Goal: Task Accomplishment & Management: Complete application form

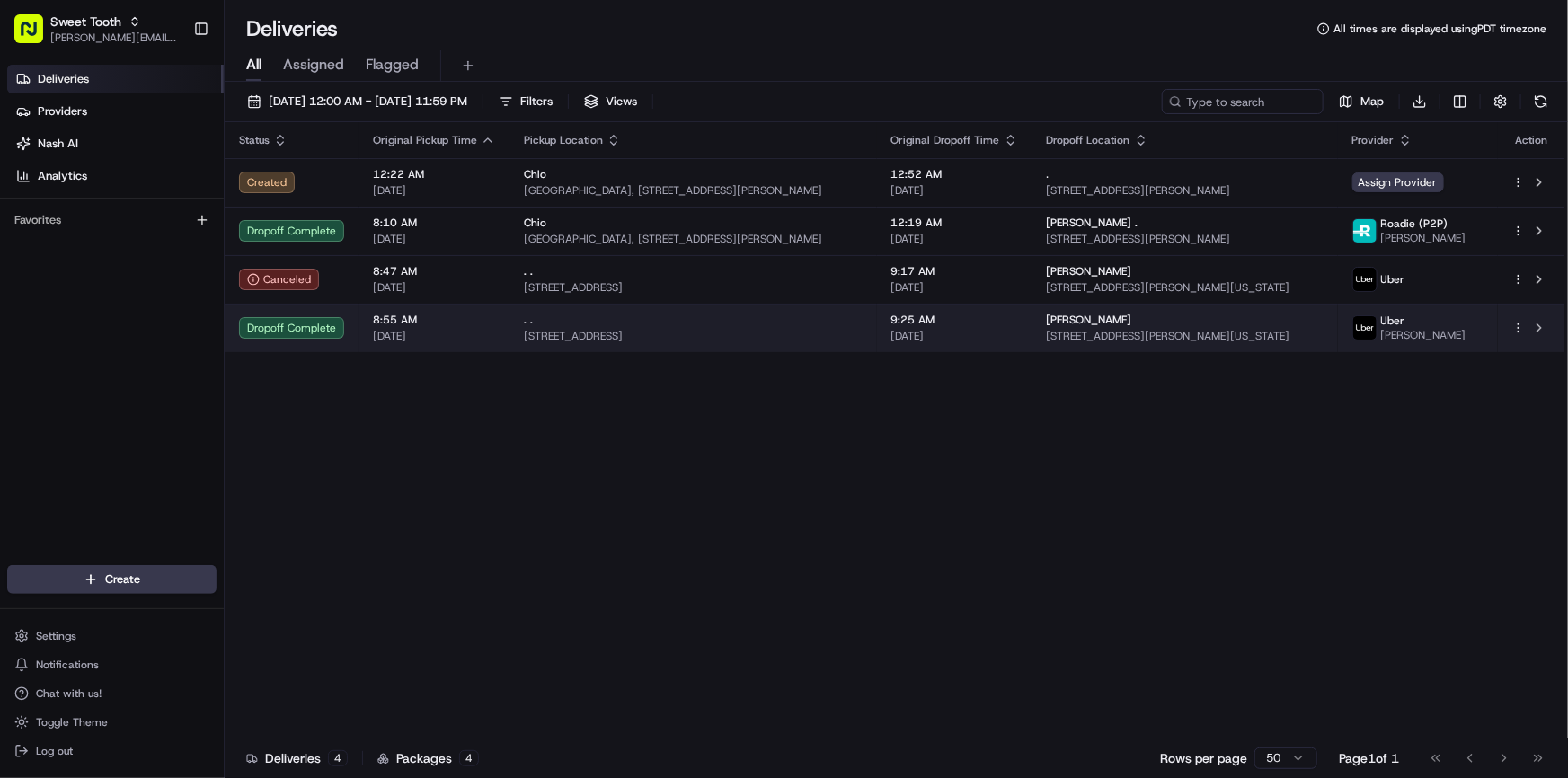
click at [335, 325] on div "Dropoff Complete" at bounding box center [291, 328] width 106 height 21
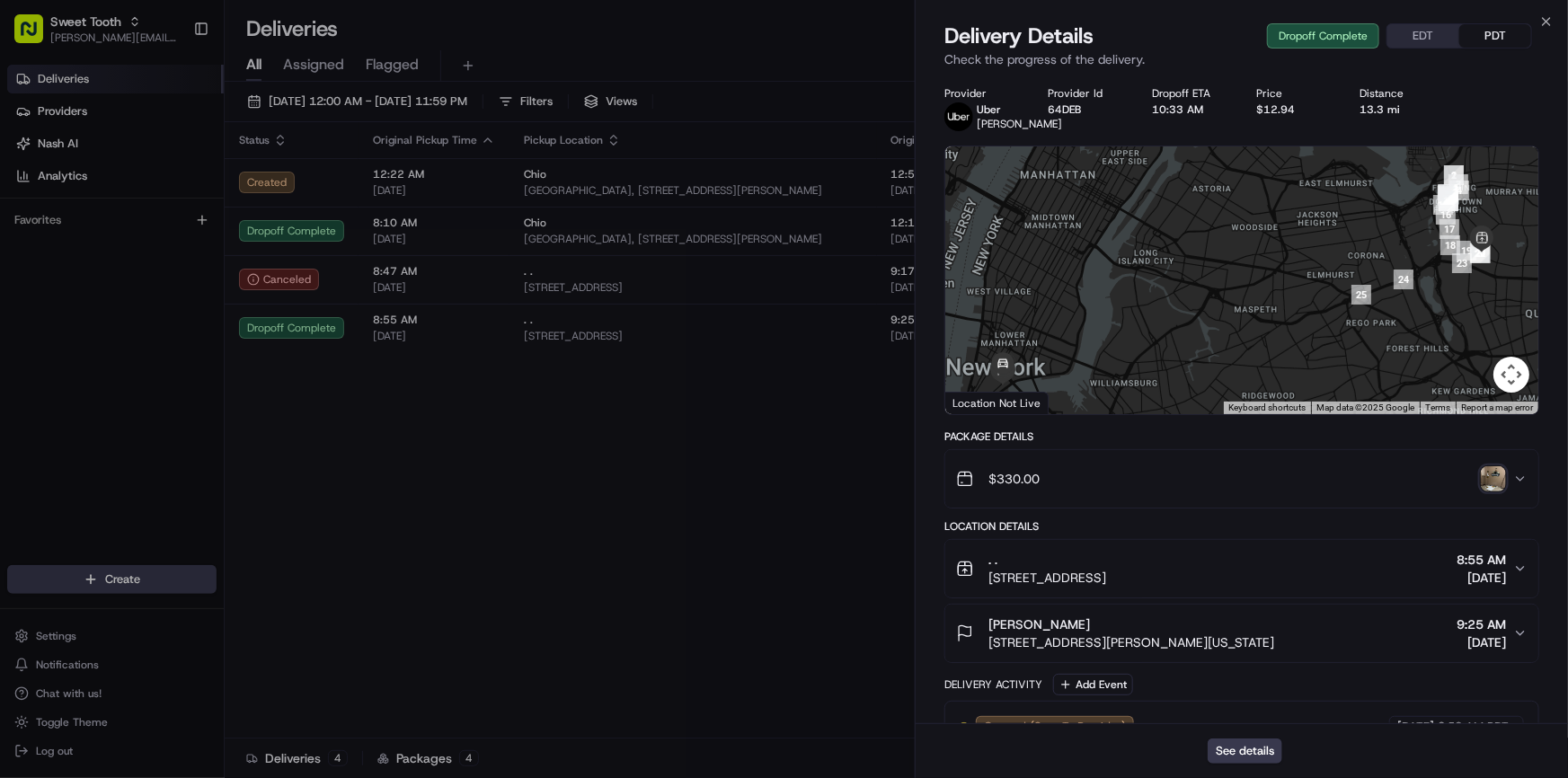
click at [1482, 478] on img "button" at bounding box center [1493, 479] width 25 height 25
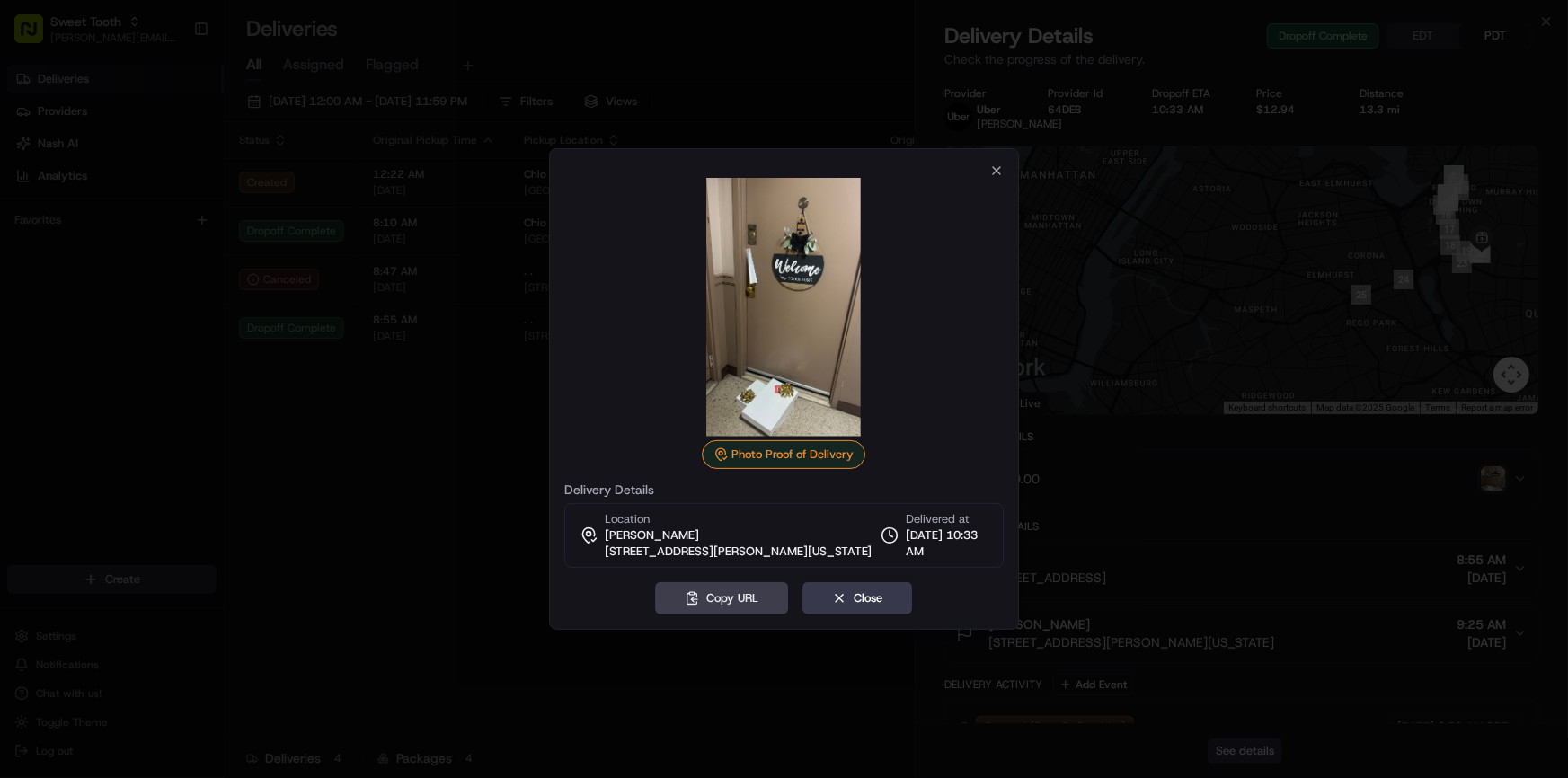
click at [458, 485] on div at bounding box center [784, 389] width 1568 height 778
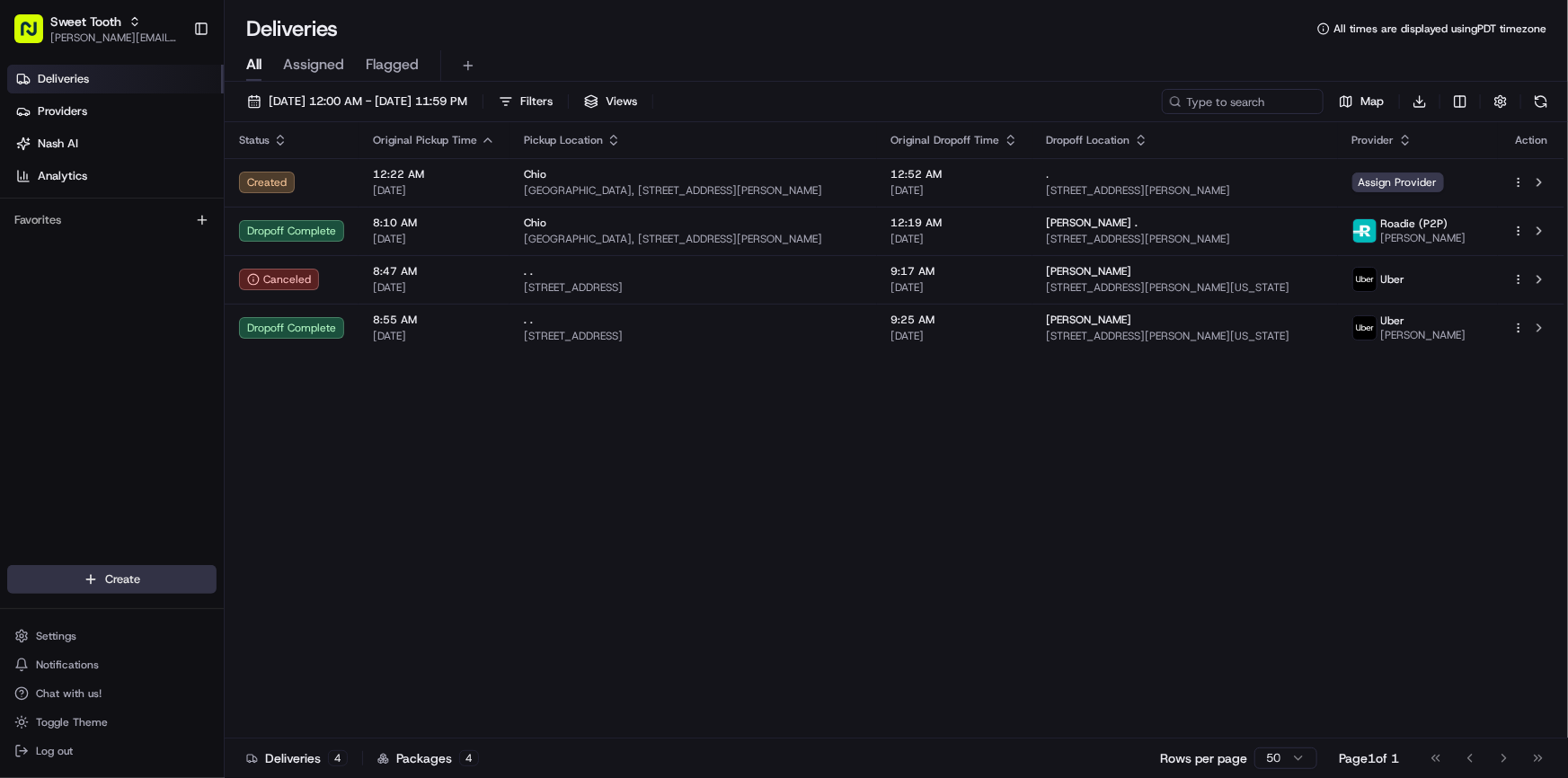
click at [106, 579] on html "Sweet Tooth [PERSON_NAME][EMAIL_ADDRESS][DOMAIN_NAME] Toggle Sidebar Deliveries…" at bounding box center [784, 389] width 1568 height 778
drag, startPoint x: 288, startPoint y: 617, endPoint x: 364, endPoint y: 617, distance: 76.0
click at [289, 617] on link "Delivery" at bounding box center [325, 613] width 201 height 33
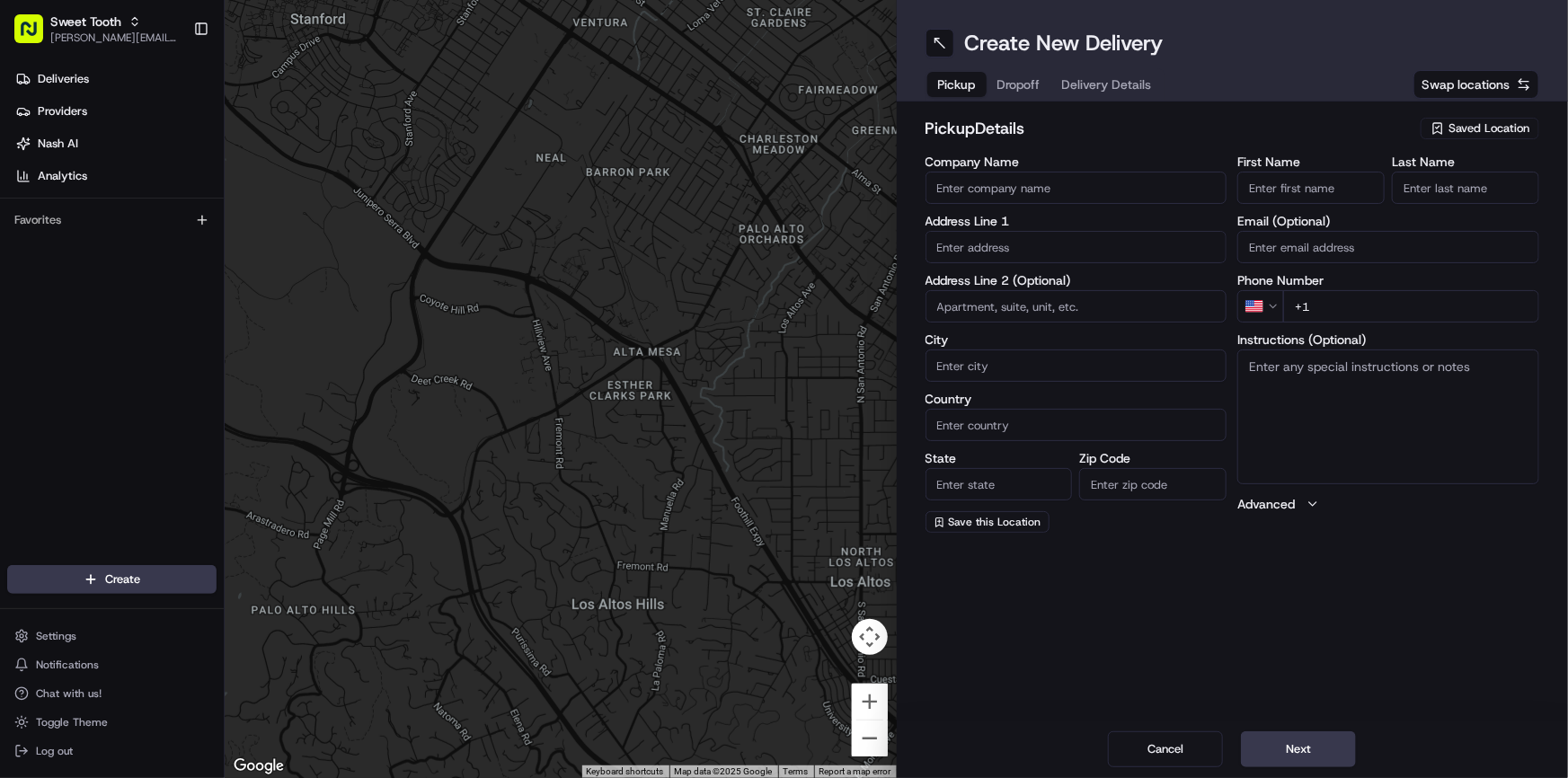
click at [1057, 249] on input "text" at bounding box center [1076, 247] width 302 height 33
paste input "[STREET_ADDRESS]"
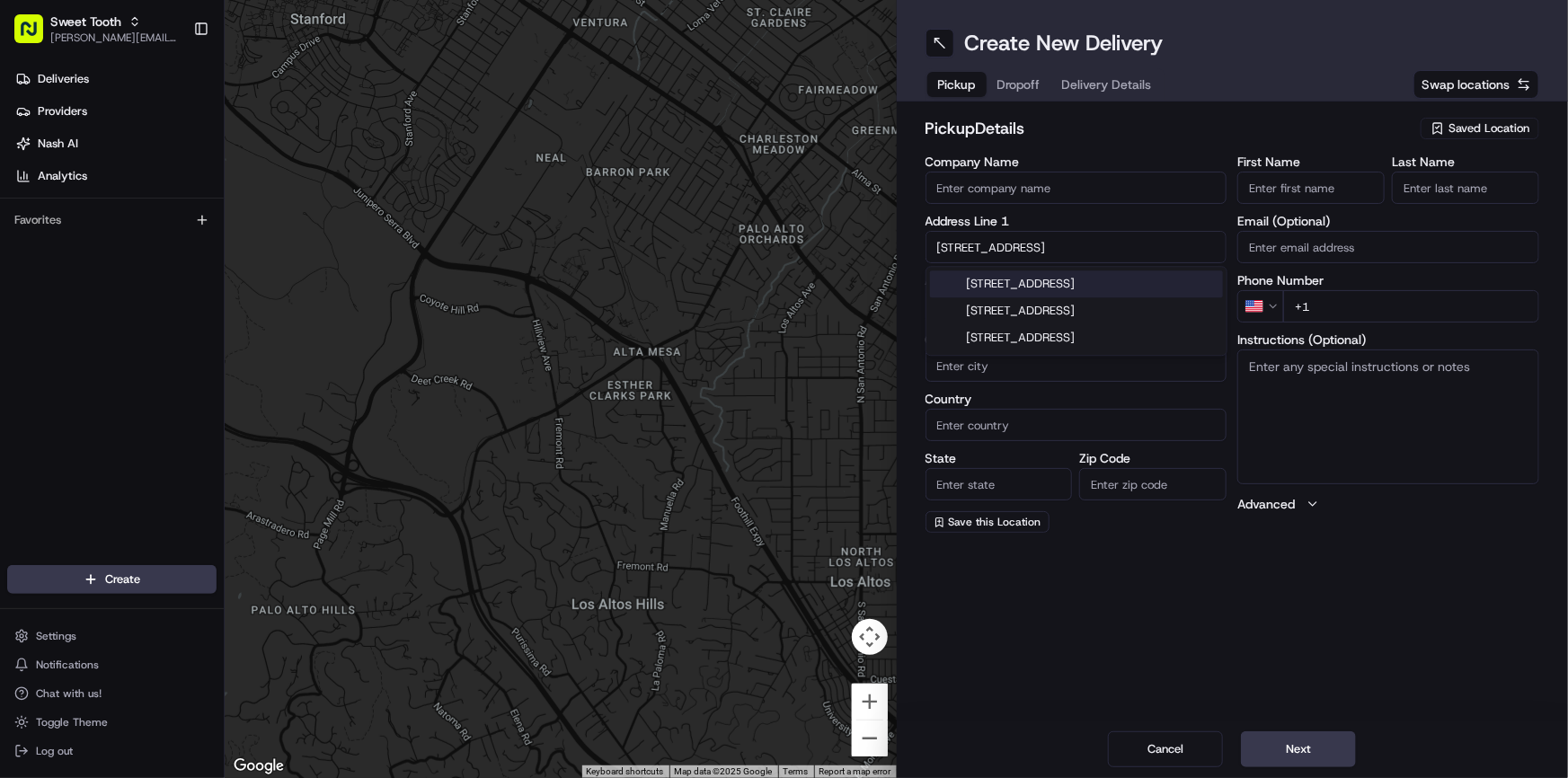
click at [1024, 288] on div "[STREET_ADDRESS]" at bounding box center [1077, 284] width 293 height 27
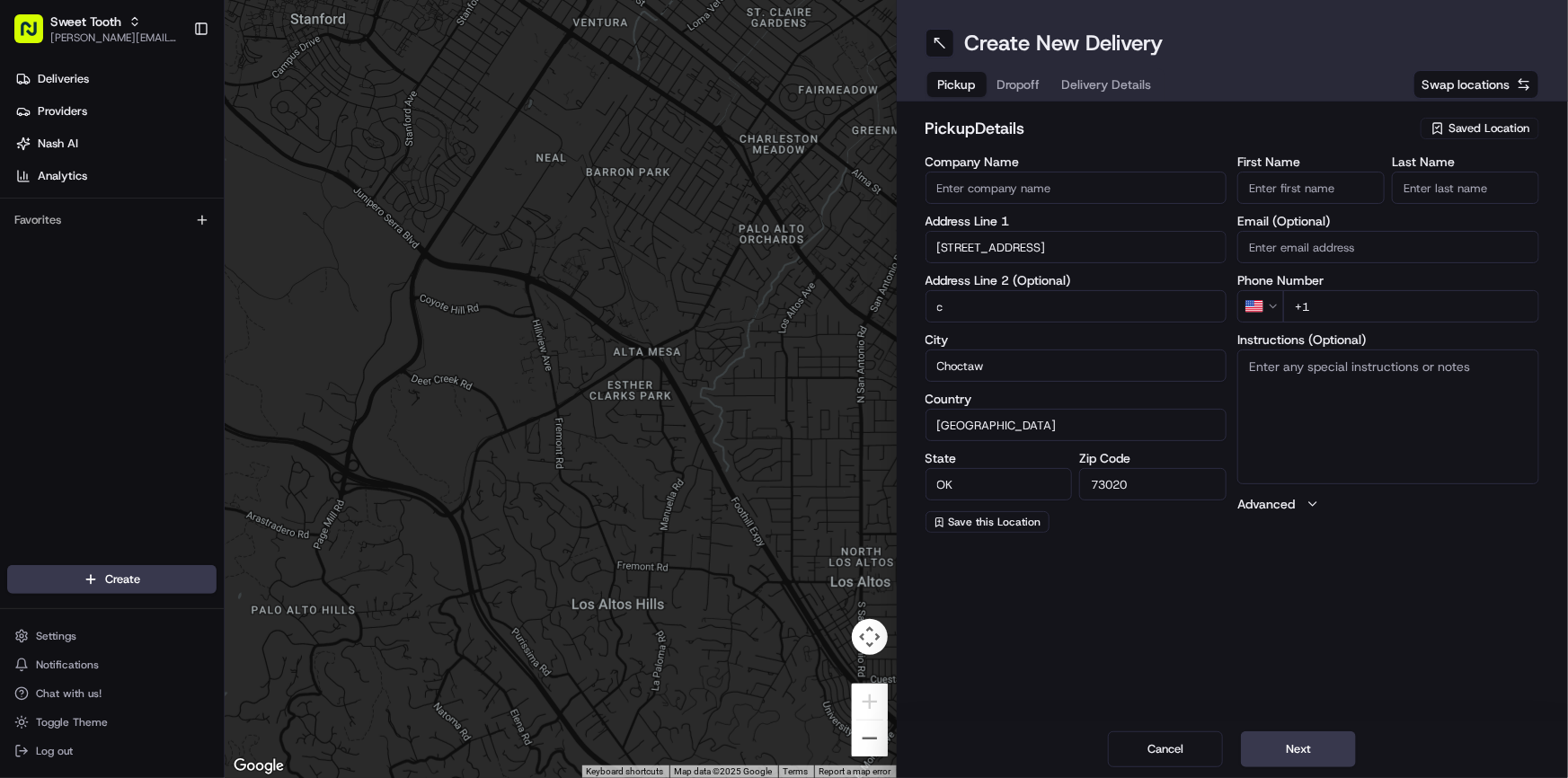
type input "[STREET_ADDRESS]"
type input "c"
type input "Choctaw"
type input "[GEOGRAPHIC_DATA]"
type input "OK"
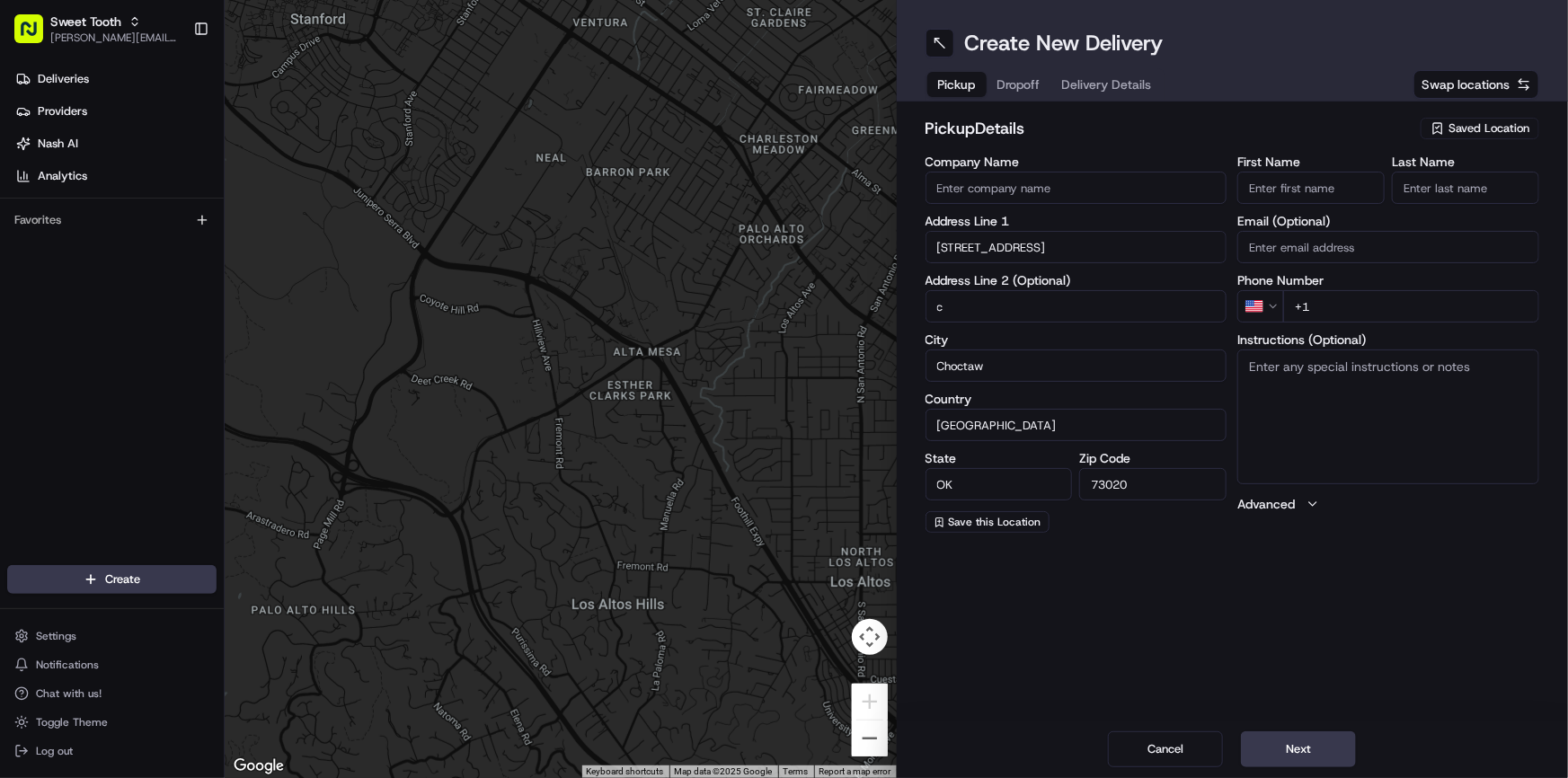
type input "73020"
type input "[STREET_ADDRESS]"
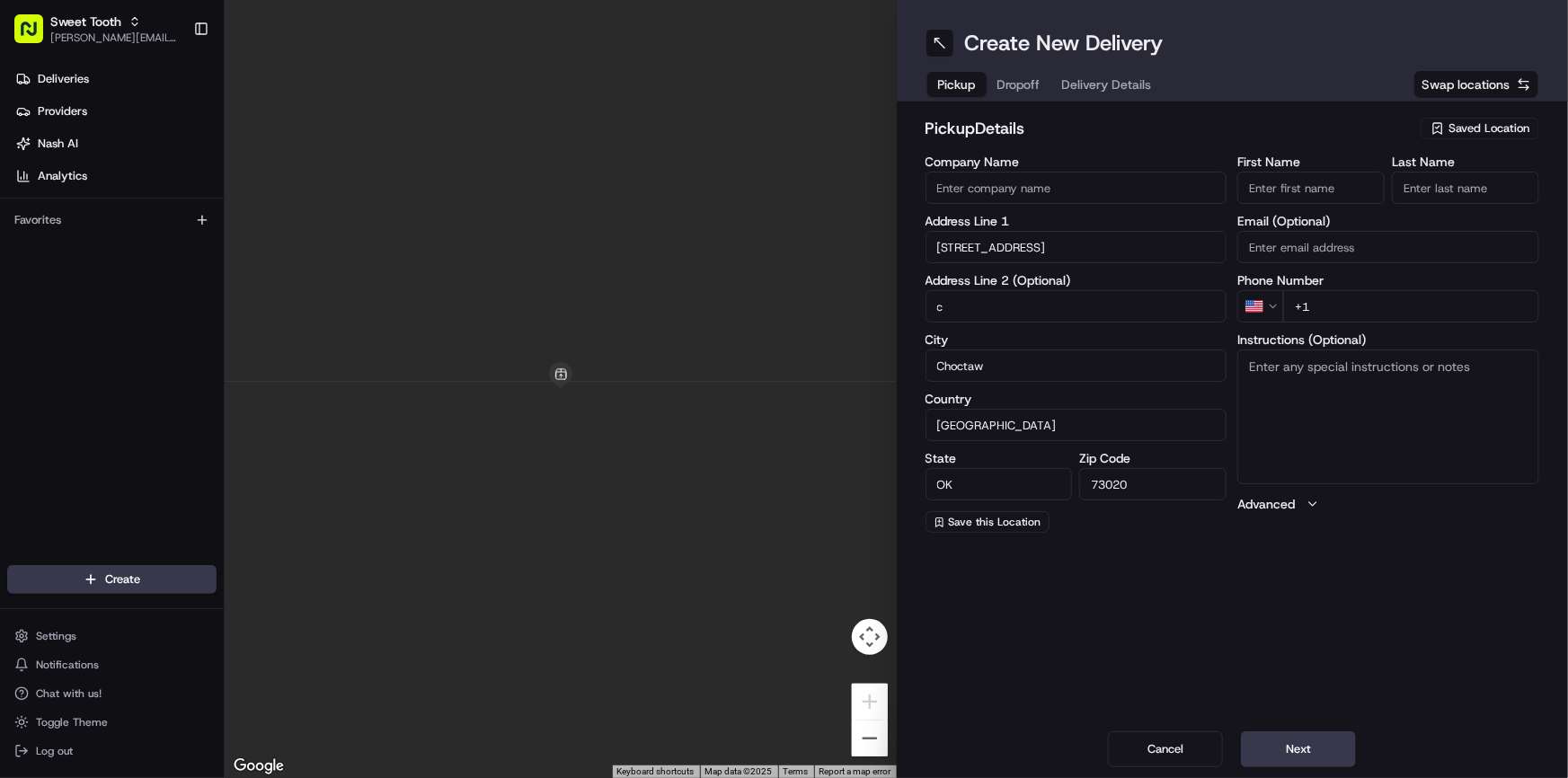
click at [1360, 312] on input "+1" at bounding box center [1411, 306] width 256 height 33
type input "[PHONE_NUMBER]"
click at [1278, 193] on input "First Name" at bounding box center [1311, 188] width 148 height 33
type input "A"
click at [1405, 203] on input "Last Name" at bounding box center [1466, 188] width 148 height 33
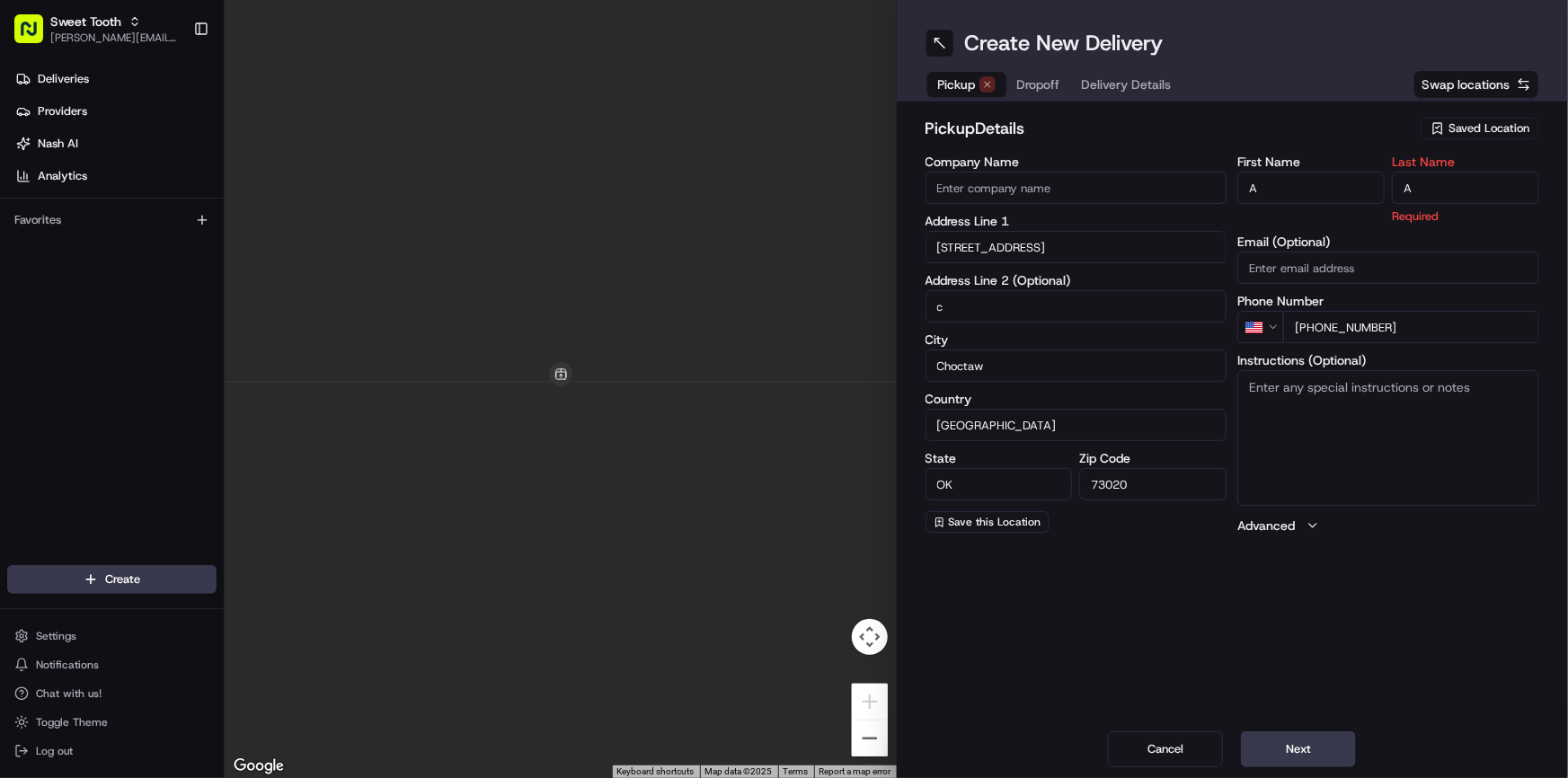
type input "A"
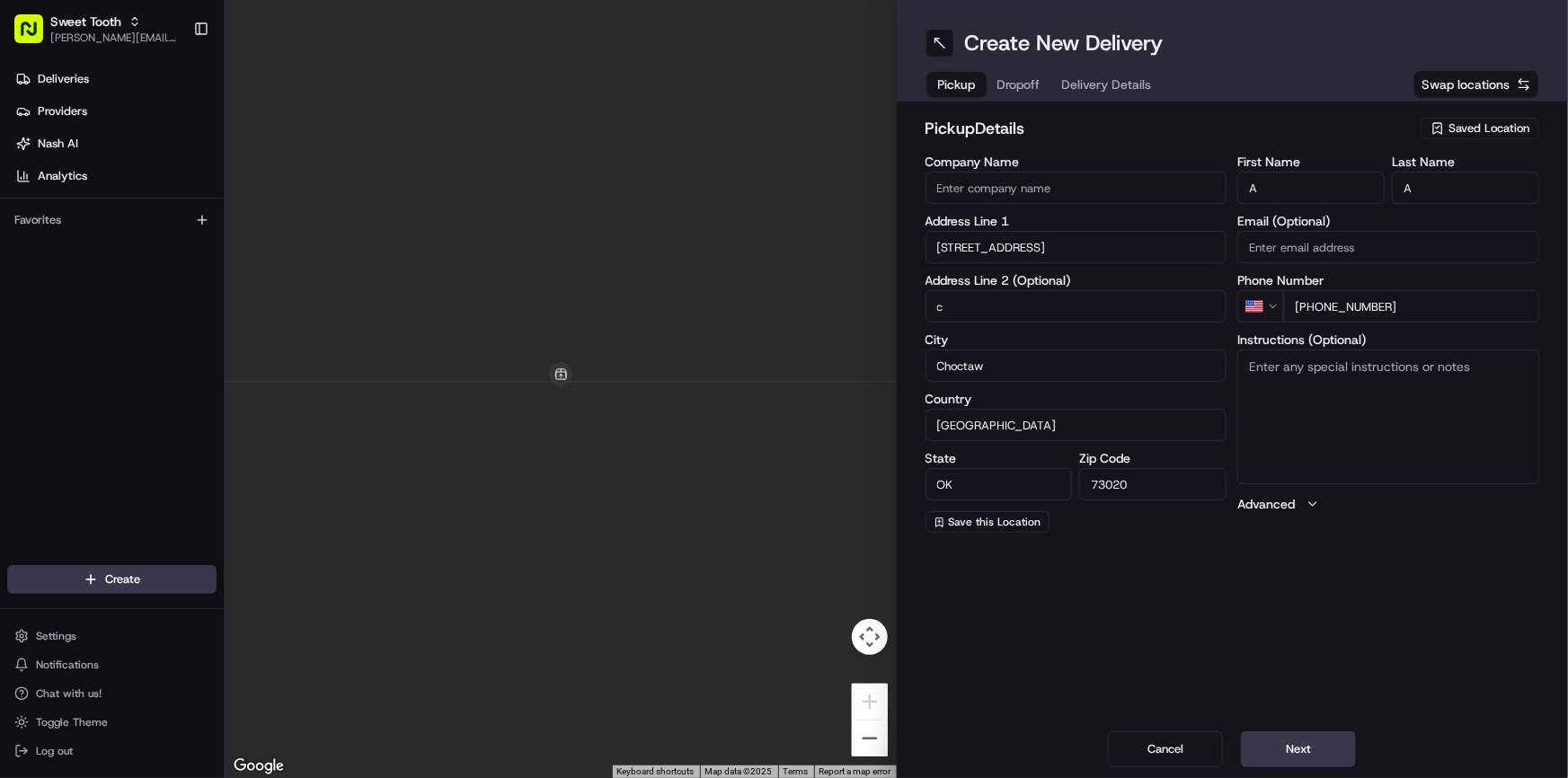
click at [1278, 162] on label "First Name" at bounding box center [1311, 162] width 148 height 12
click at [1278, 172] on input "A" at bounding box center [1311, 188] width 148 height 33
click at [1285, 755] on button "Next" at bounding box center [1298, 749] width 115 height 35
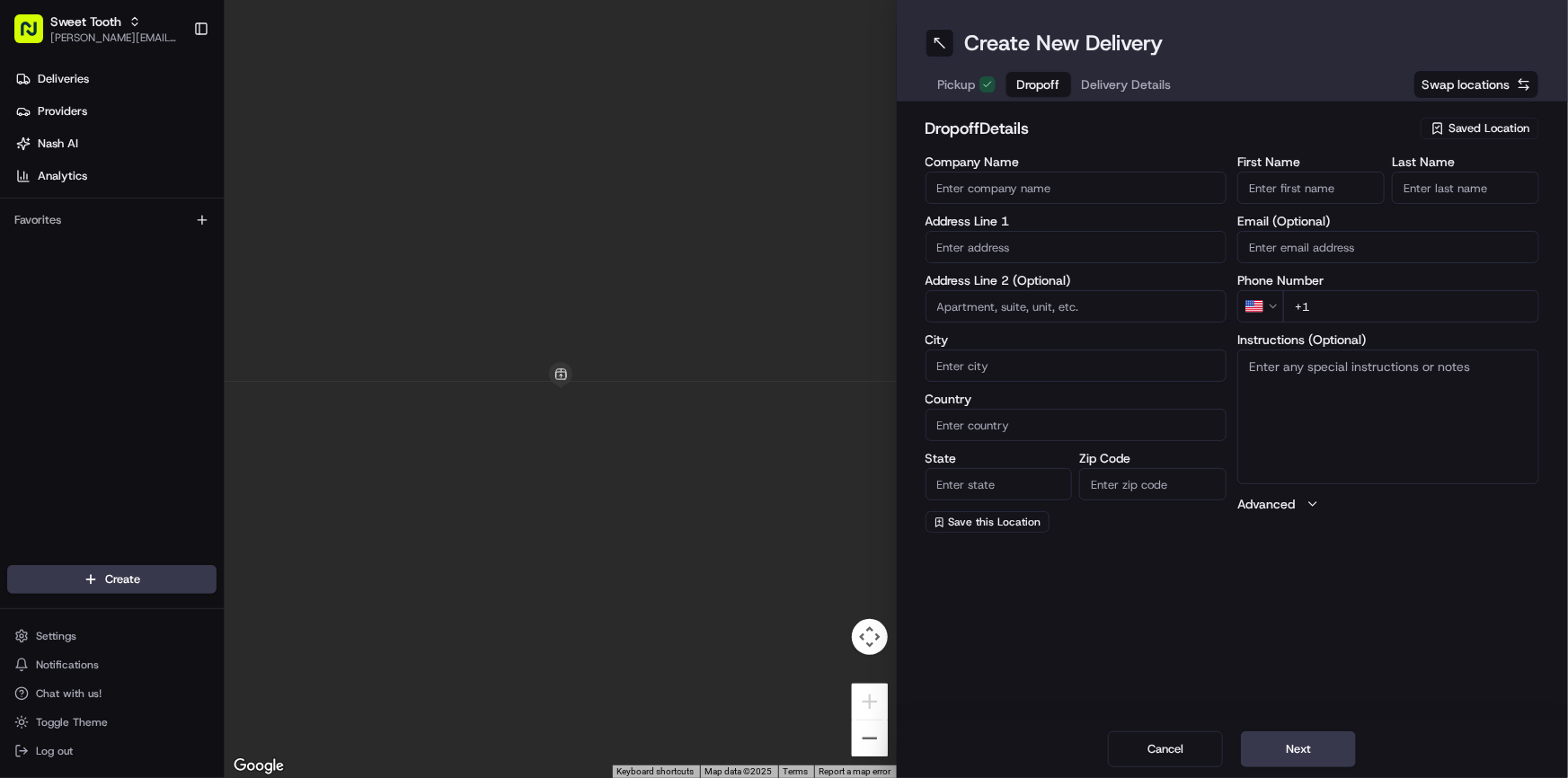
click at [1016, 247] on input "text" at bounding box center [1076, 247] width 302 height 33
paste input "[STREET_ADDRESS]"
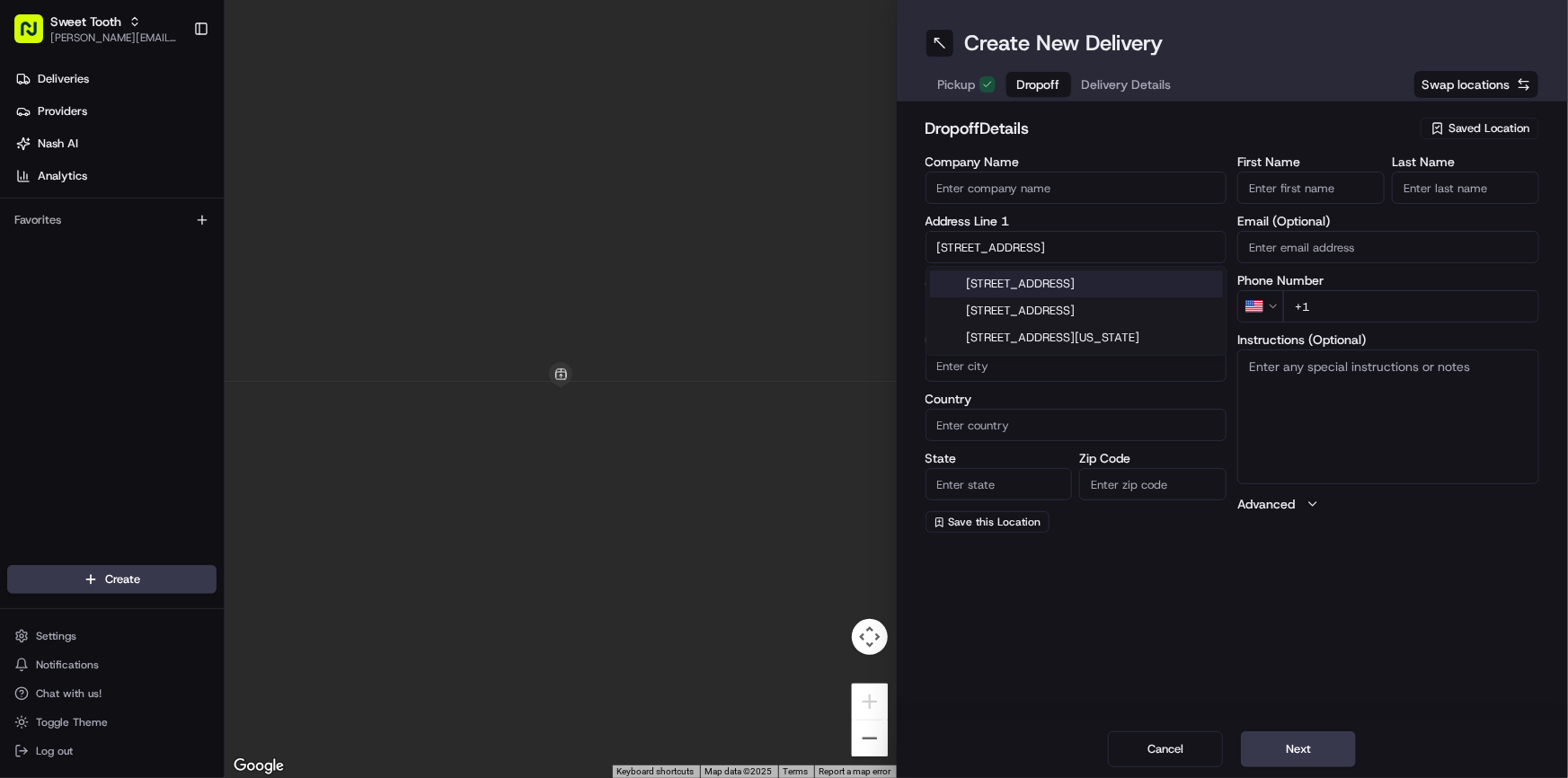
click at [1019, 285] on div "[STREET_ADDRESS]" at bounding box center [1077, 284] width 293 height 27
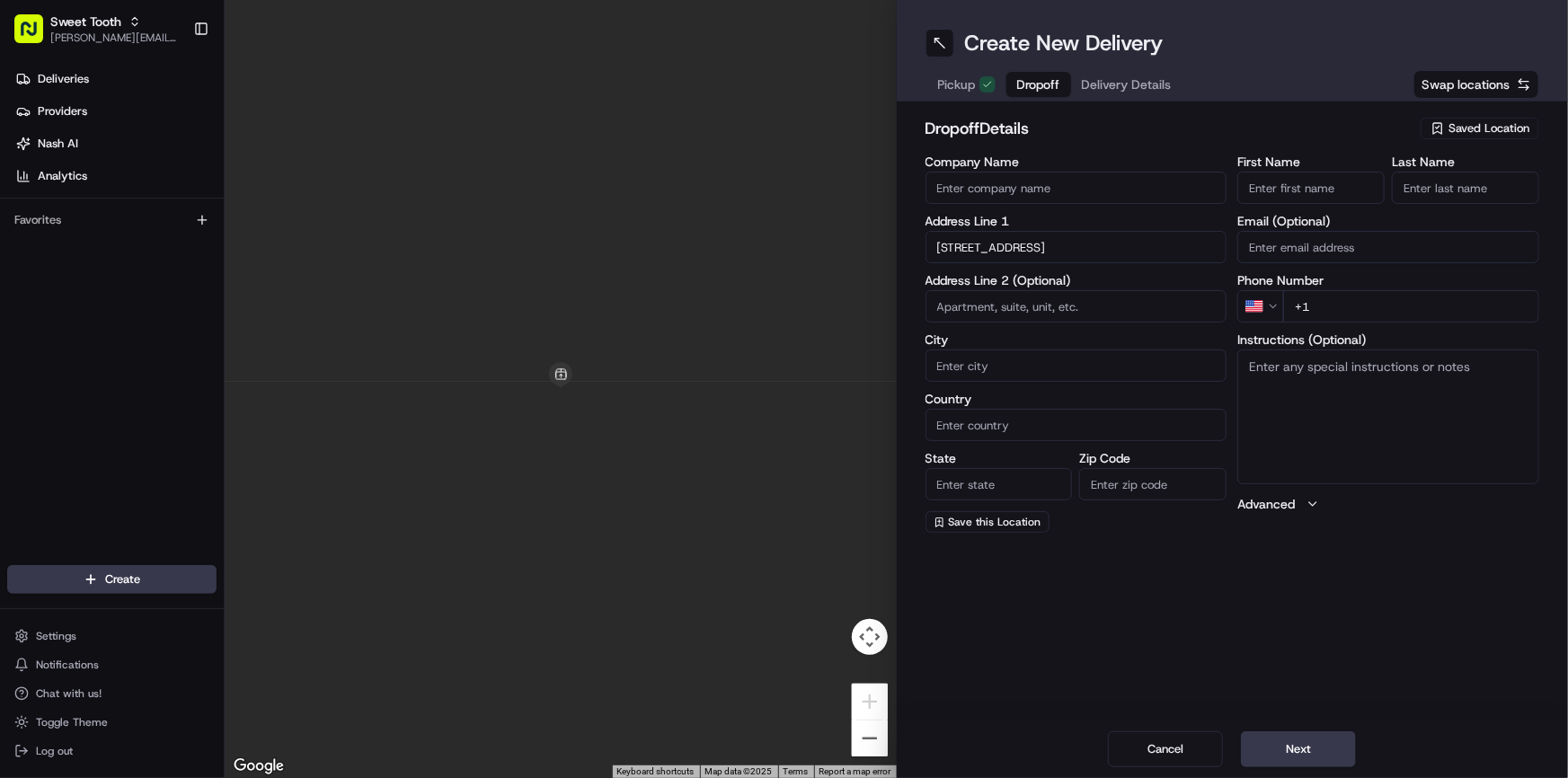
type input "[STREET_ADDRESS]"
type input "[PERSON_NAME]"
type input "[GEOGRAPHIC_DATA]"
type input "OK"
type input "73044"
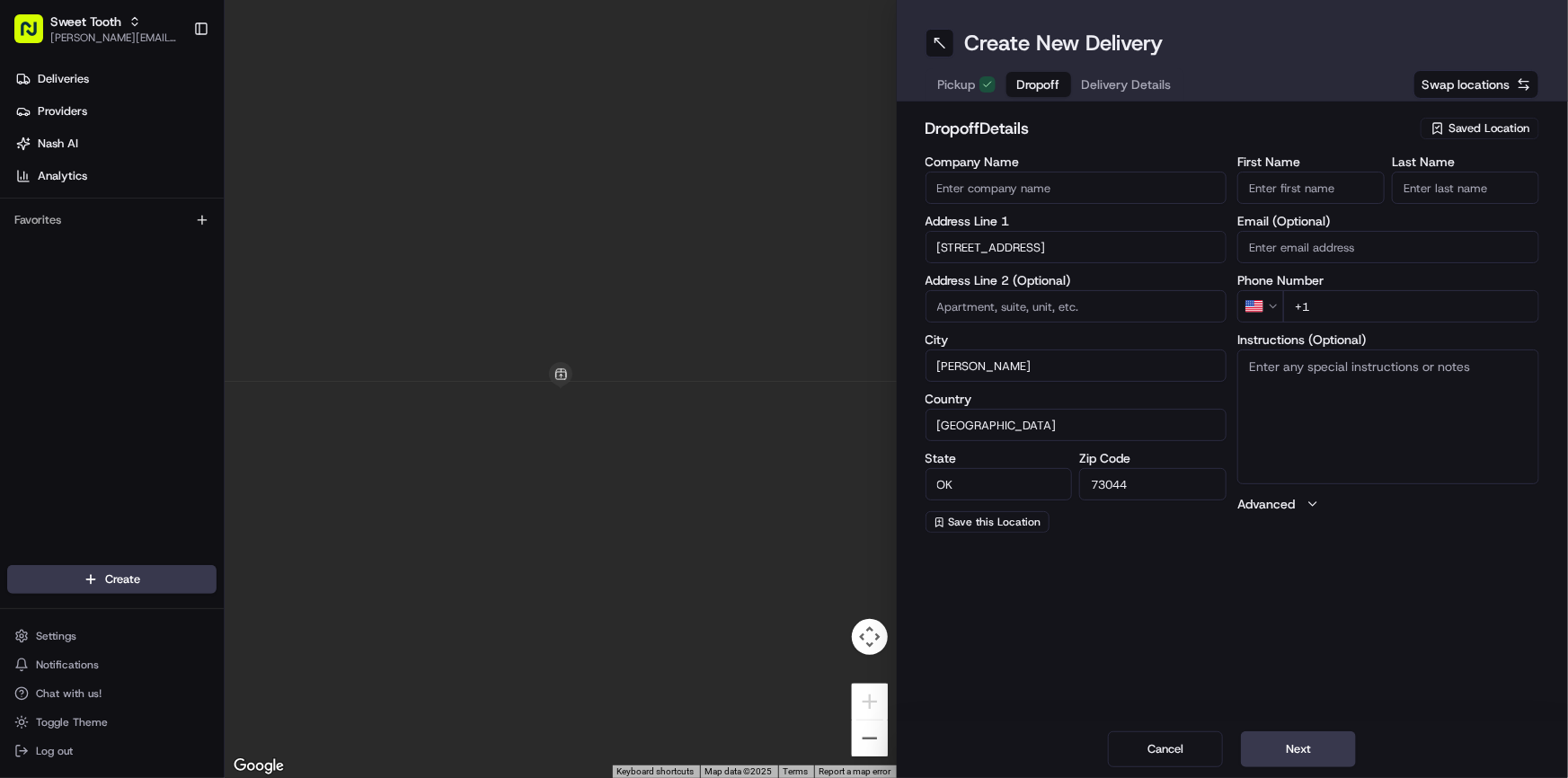
type input "[STREET_ADDRESS]"
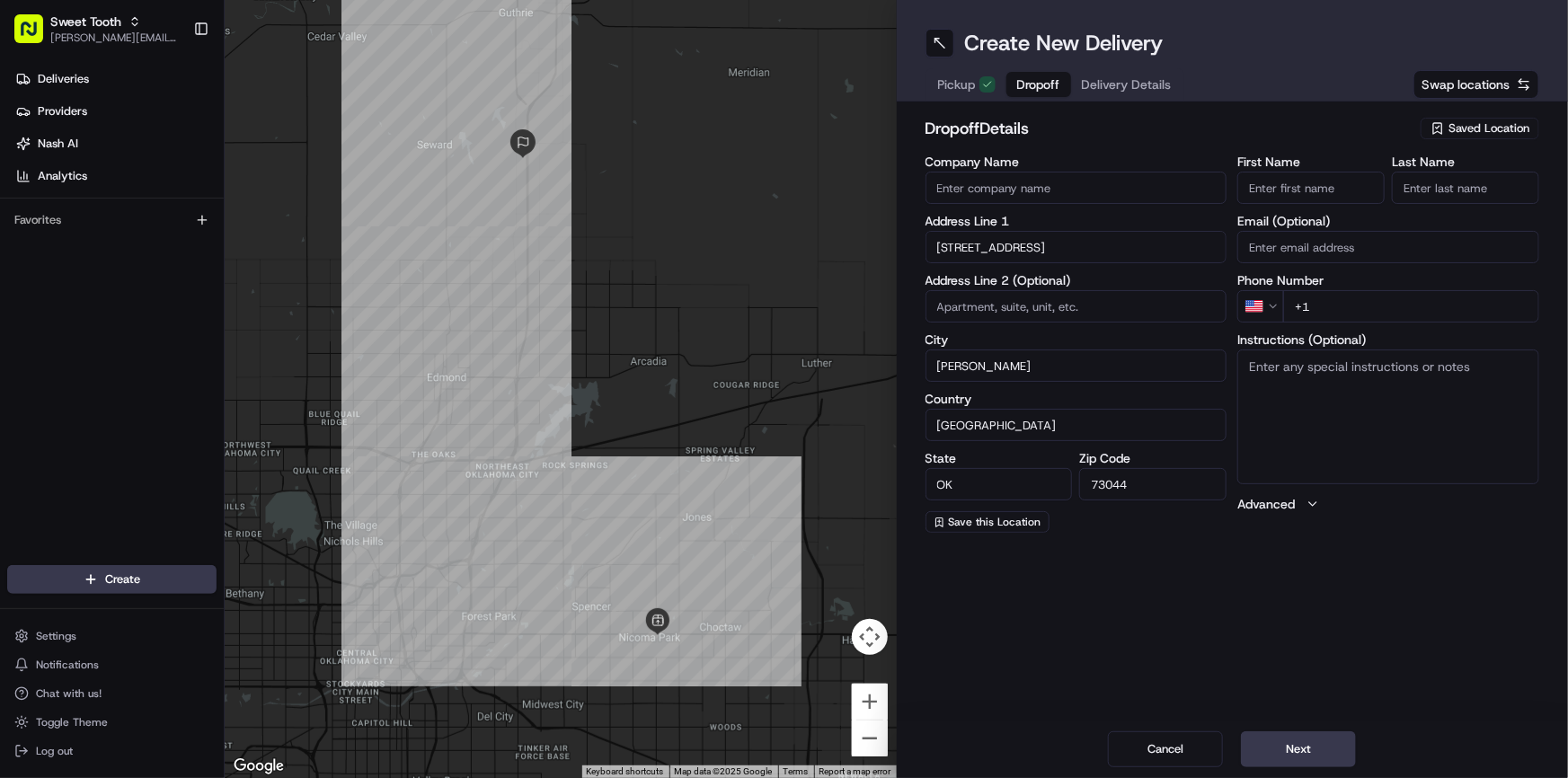
click at [1294, 204] on input "First Name" at bounding box center [1311, 188] width 148 height 33
type input "test"
click at [1447, 192] on input "Last Name" at bounding box center [1466, 188] width 148 height 33
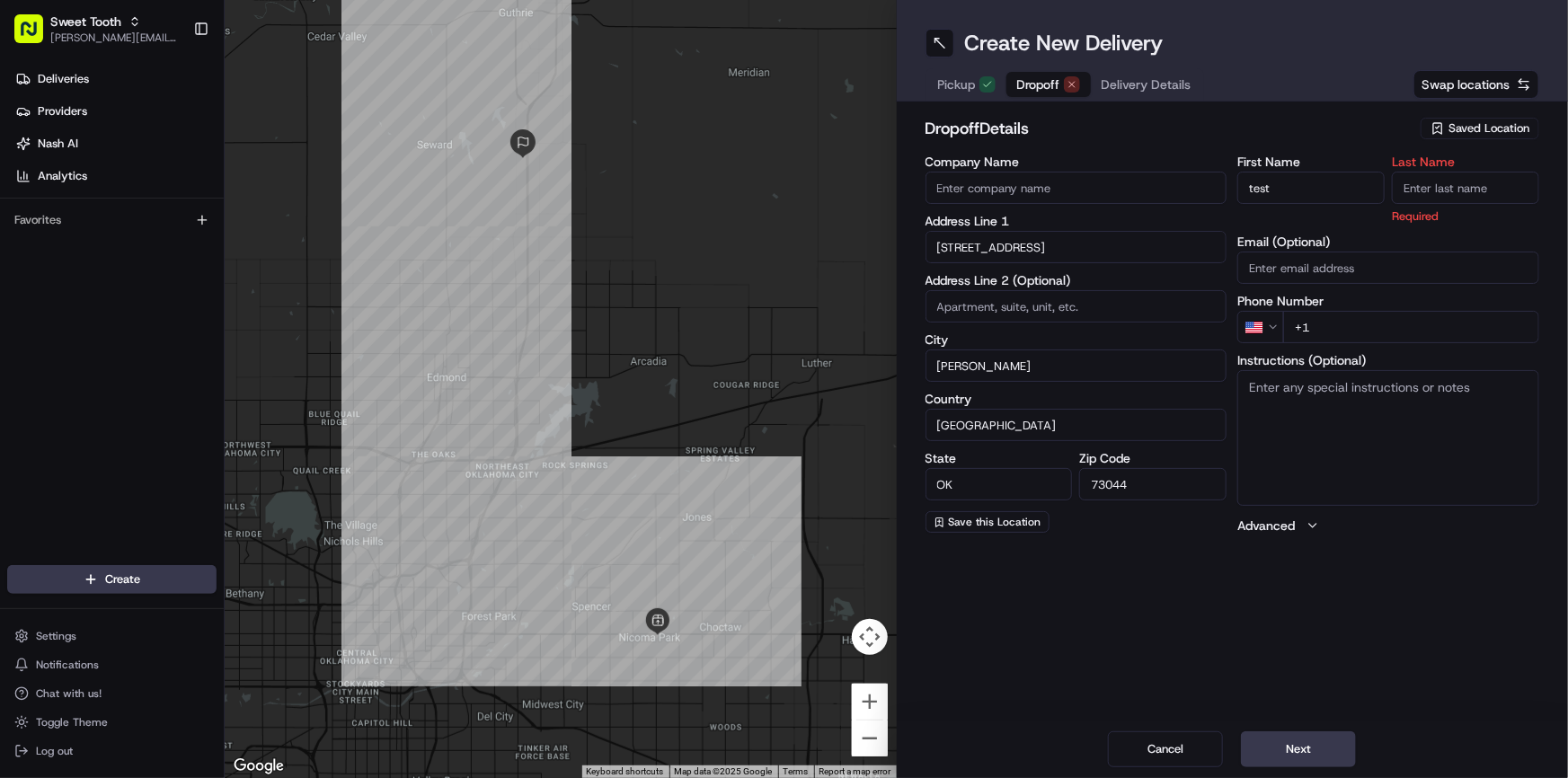
type input "test"
click at [1381, 630] on div "Create New Delivery Pickup Dropoff Delivery Details Swap locations dropoff Deta…" at bounding box center [1234, 389] width 672 height 778
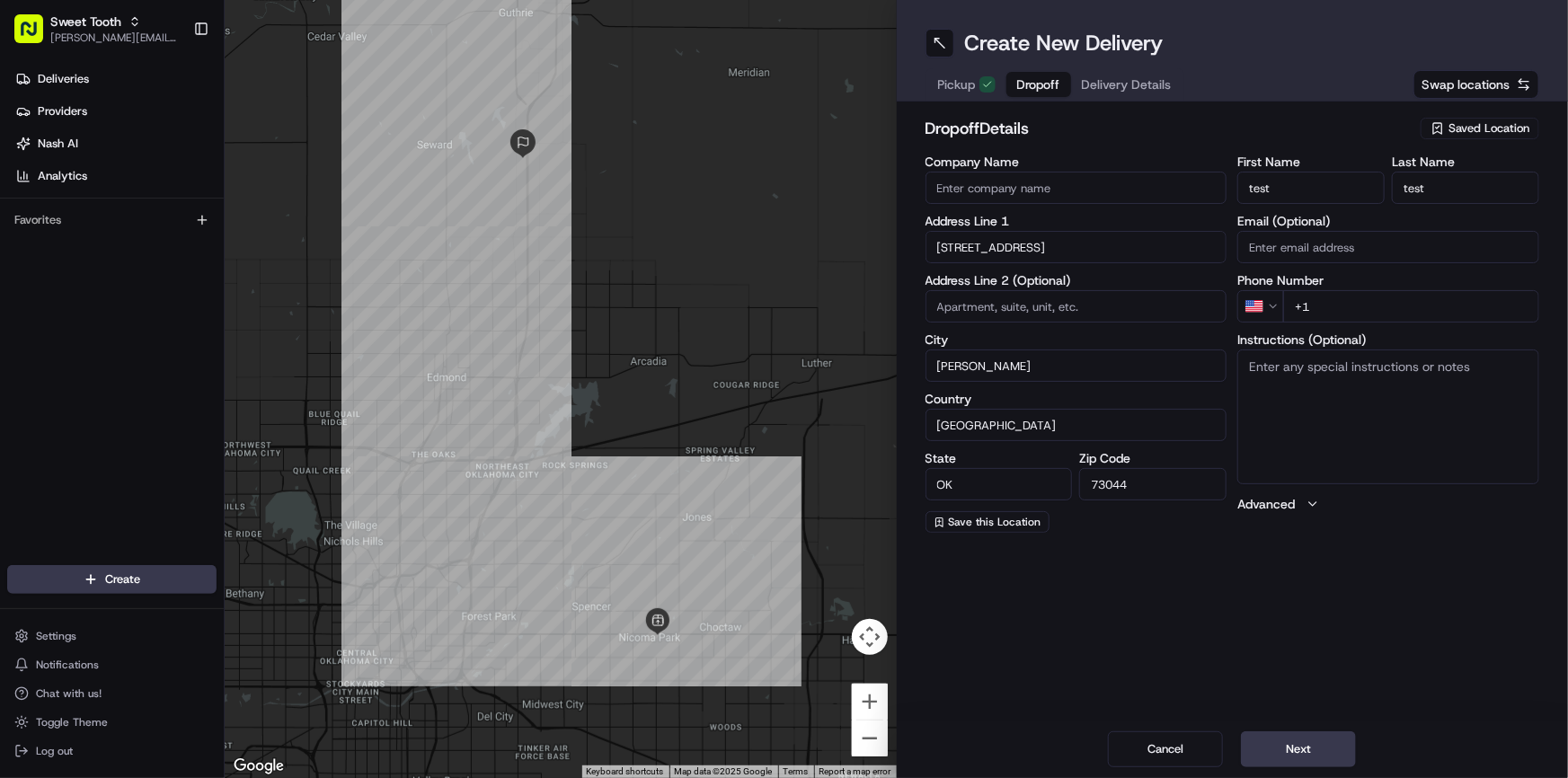
click at [1335, 309] on input "+1" at bounding box center [1411, 306] width 256 height 33
type input "[PHONE_NUMBER]"
click at [1323, 549] on div "Create New Delivery Pickup Dropoff Delivery Details Swap locations dropoff Deta…" at bounding box center [1234, 389] width 672 height 778
click at [1272, 751] on button "Next" at bounding box center [1298, 749] width 115 height 35
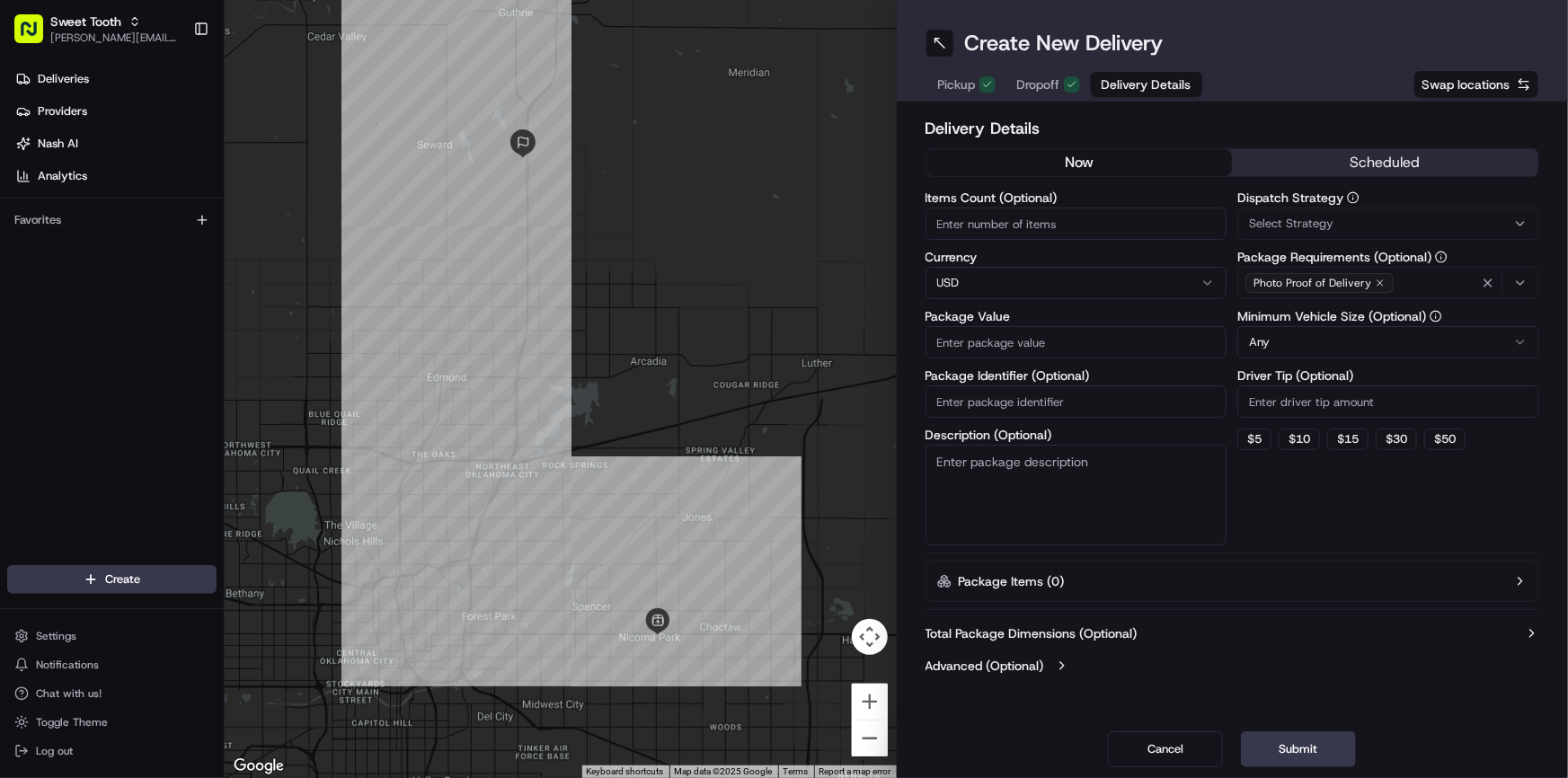
click at [1021, 338] on input "Package Value" at bounding box center [1076, 342] width 302 height 33
type input "154"
click at [1267, 749] on button "Submit" at bounding box center [1298, 749] width 115 height 35
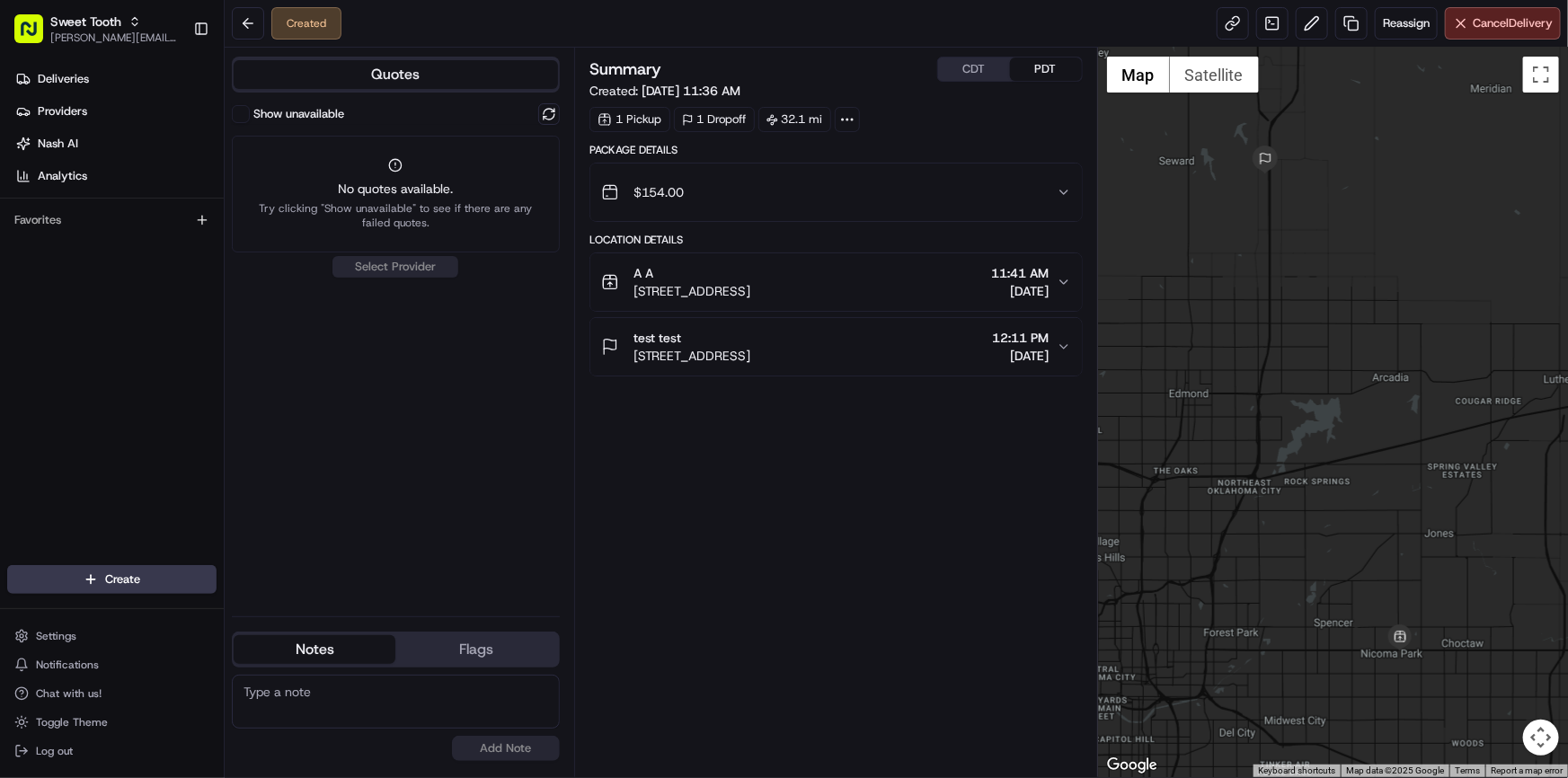
click at [304, 118] on label "Show unavailable" at bounding box center [298, 114] width 91 height 16
click at [250, 118] on button "Show unavailable" at bounding box center [240, 114] width 18 height 18
click at [289, 114] on label "Show unavailable" at bounding box center [298, 114] width 91 height 16
click at [250, 114] on button "Show unavailable" at bounding box center [240, 114] width 18 height 18
click at [250, 24] on button at bounding box center [247, 23] width 33 height 33
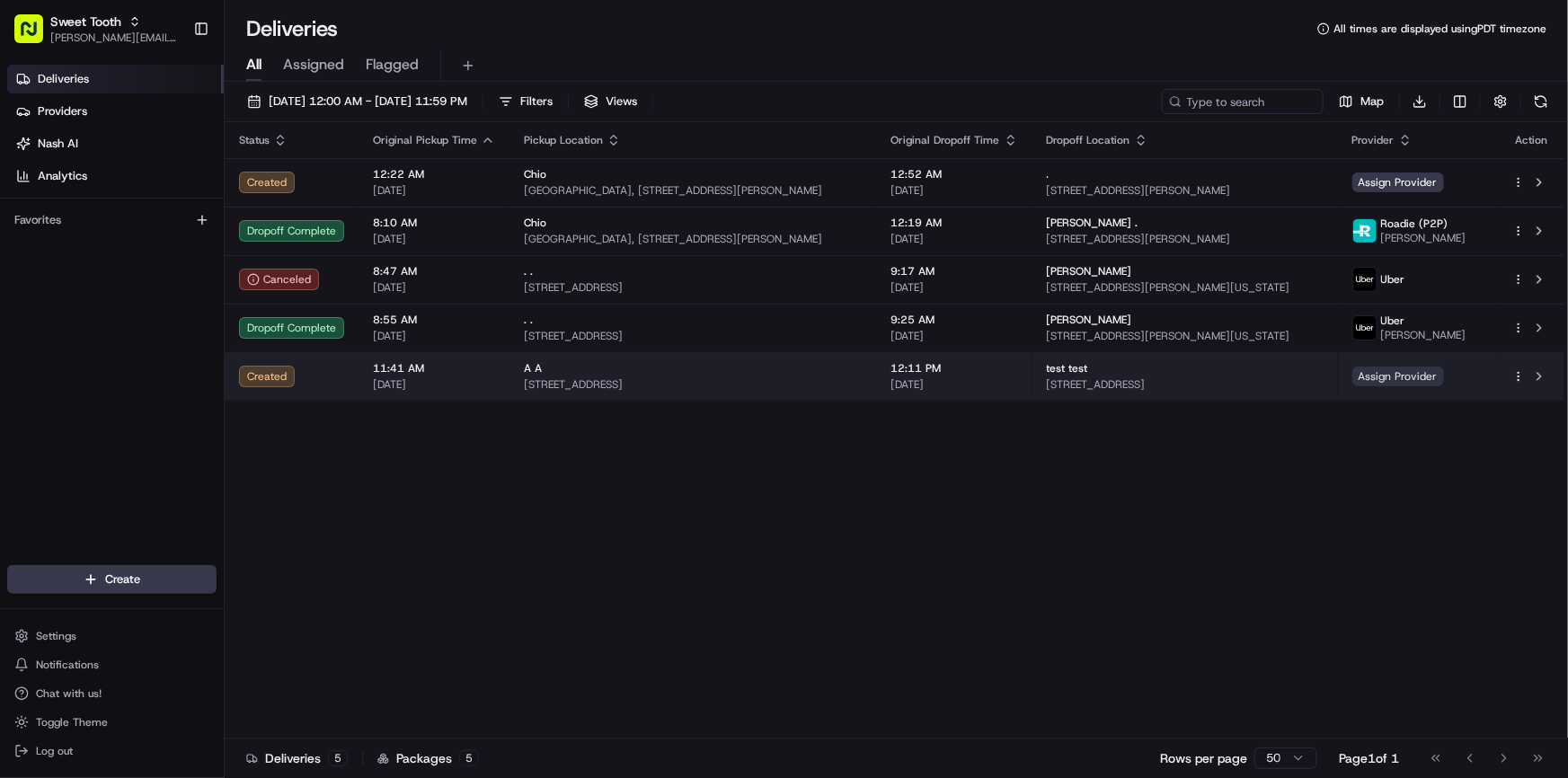
click at [1440, 376] on span "Assign Provider" at bounding box center [1398, 376] width 92 height 20
